Goal: Find specific page/section: Find specific page/section

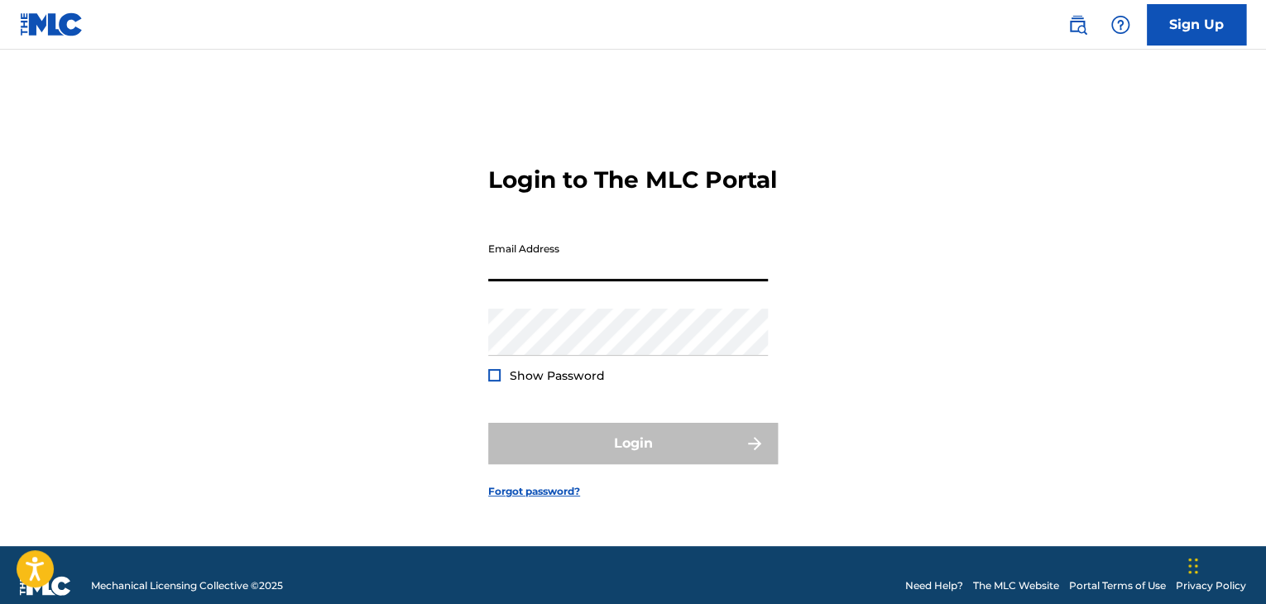
click at [569, 281] on input "Email Address" at bounding box center [628, 257] width 280 height 47
type input "[EMAIL_ADDRESS][DOMAIN_NAME]"
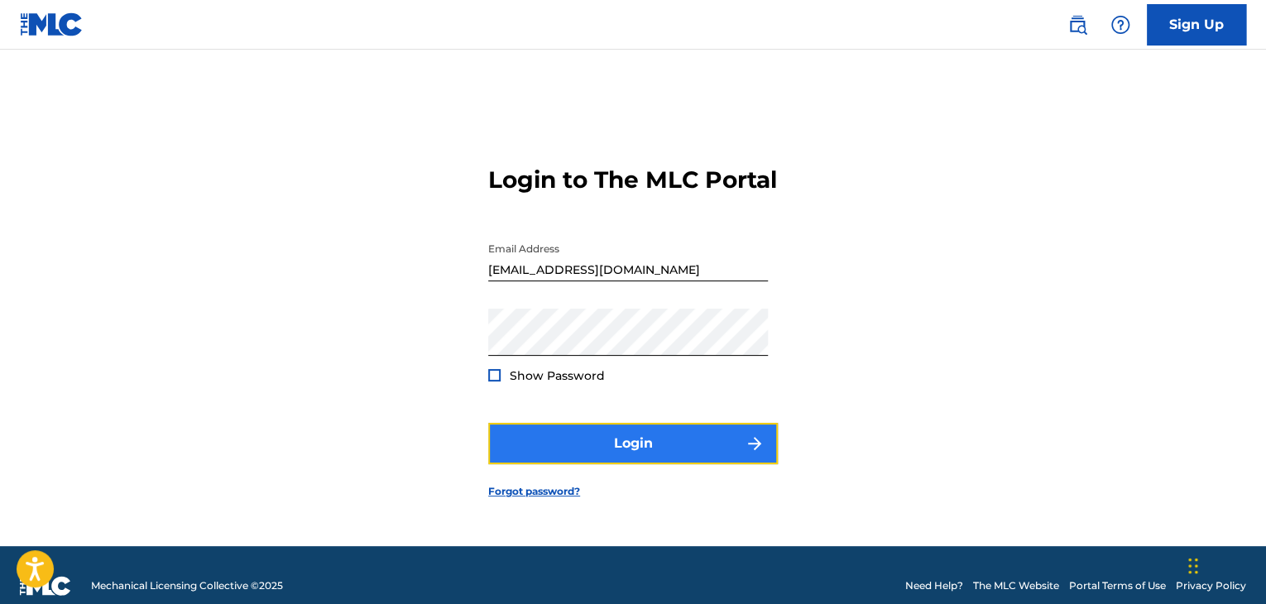
click at [618, 449] on button "Login" at bounding box center [633, 443] width 290 height 41
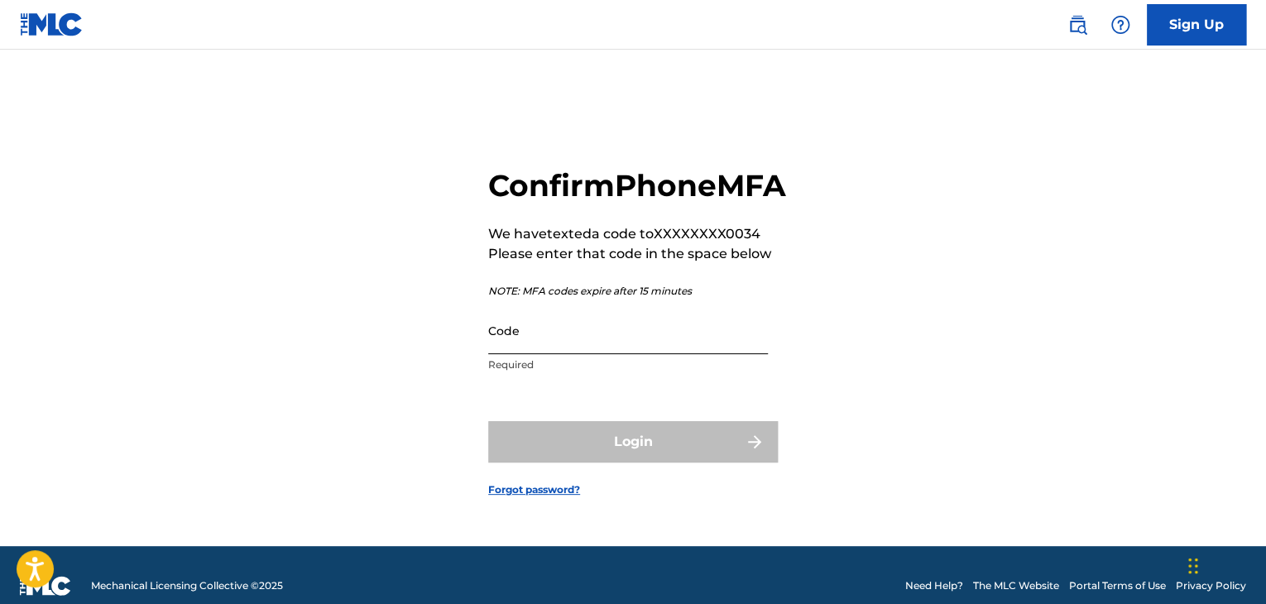
click at [550, 352] on input "Code" at bounding box center [628, 330] width 280 height 47
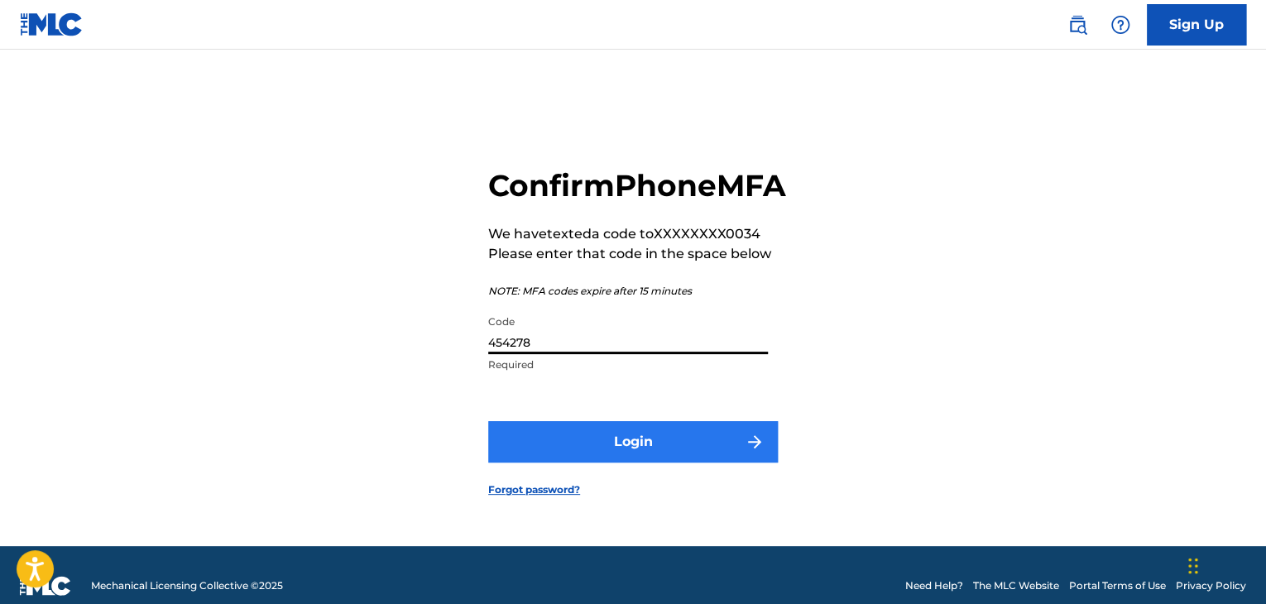
type input "454278"
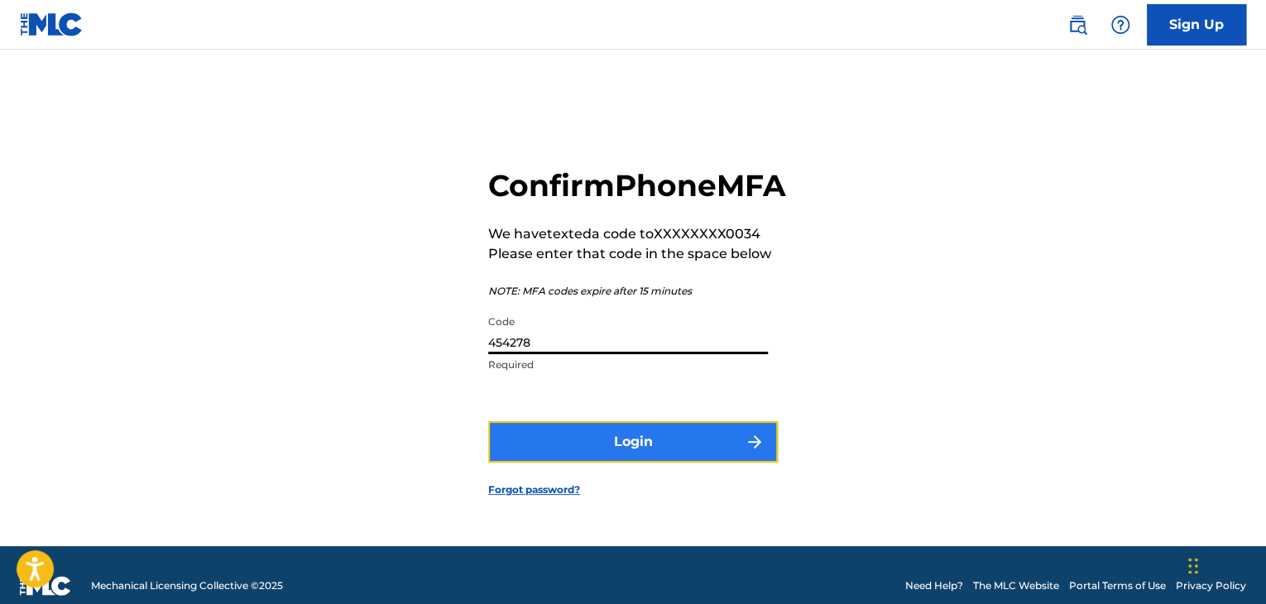
click at [603, 463] on button "Login" at bounding box center [633, 441] width 290 height 41
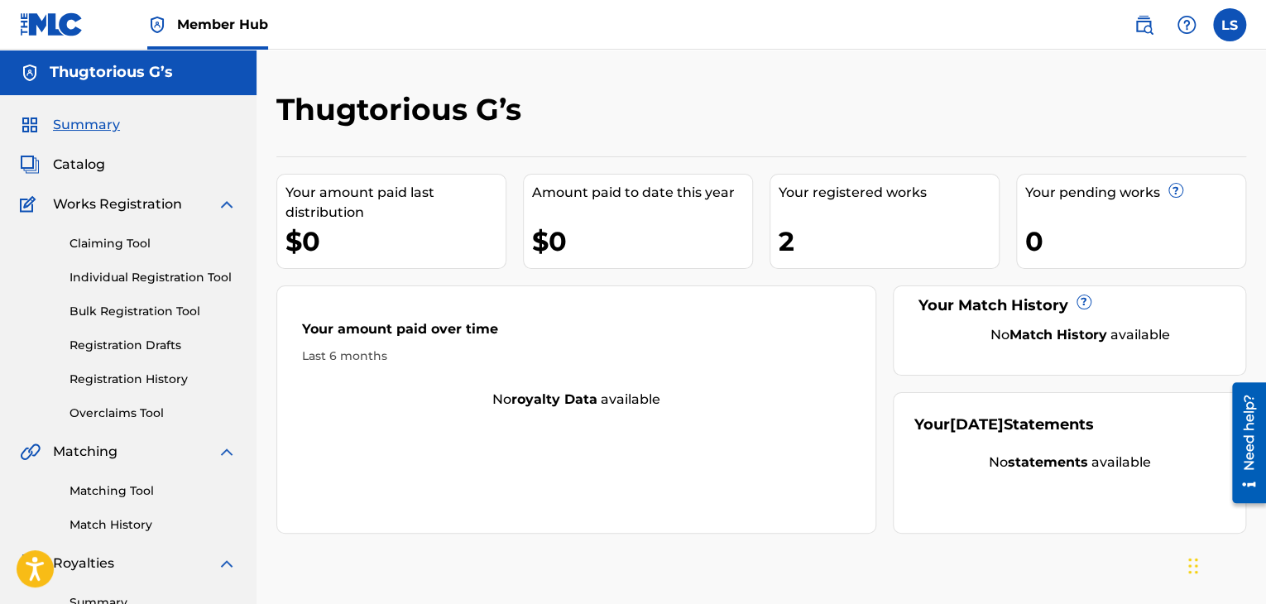
click at [110, 166] on div "Catalog" at bounding box center [128, 165] width 217 height 20
click at [102, 166] on span "Catalog" at bounding box center [79, 165] width 52 height 20
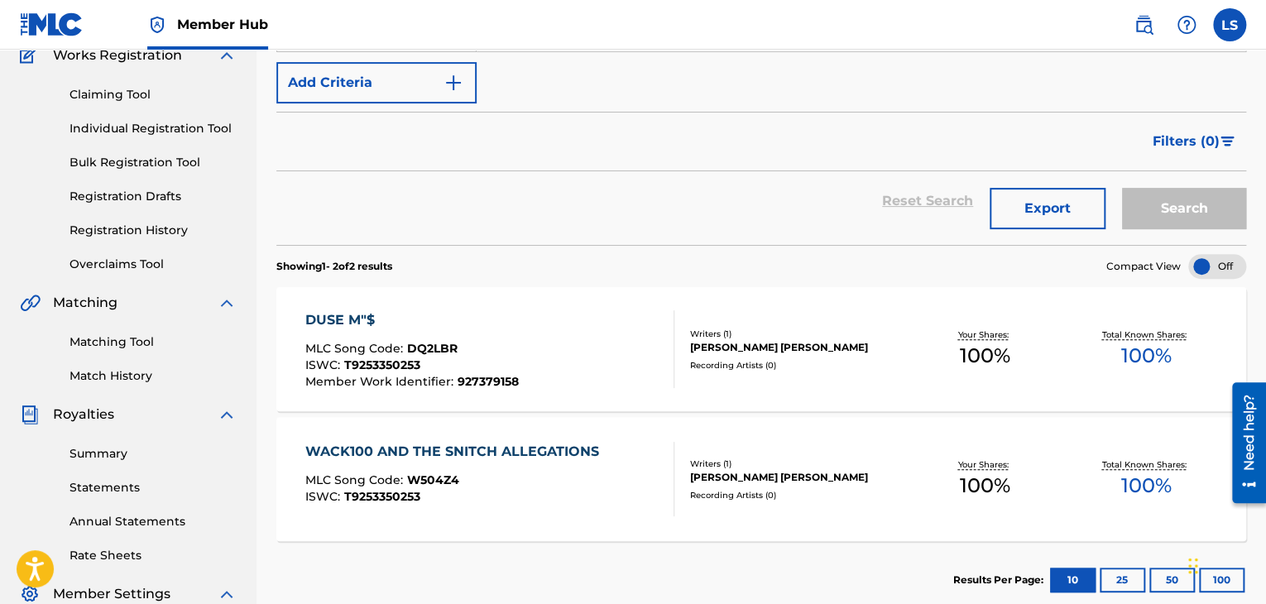
scroll to position [151, 0]
